Goal: Navigation & Orientation: Go to known website

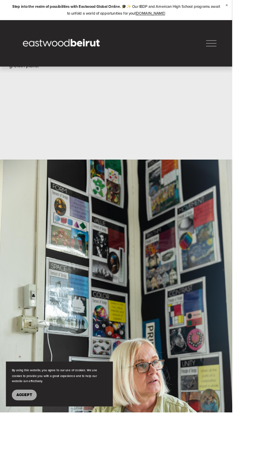
scroll to position [361, 0]
click at [37, 456] on span "Accept" at bounding box center [28, 454] width 18 height 5
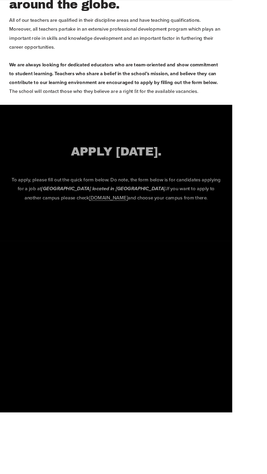
scroll to position [1570, 0]
click at [147, 231] on link "[DOMAIN_NAME]" at bounding box center [125, 227] width 44 height 8
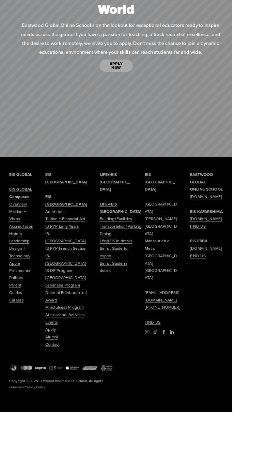
scroll to position [4072, 0]
type input "****"
